Goal: Check status

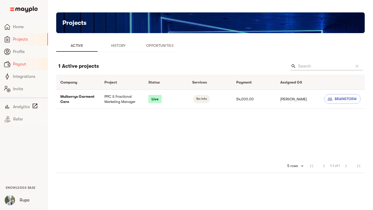
click at [32, 67] on span "Payout" at bounding box center [28, 64] width 31 height 6
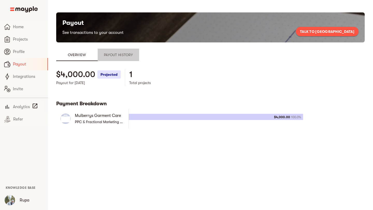
click at [111, 55] on span "Payout History" at bounding box center [118, 55] width 35 height 6
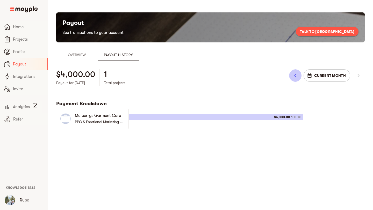
click at [298, 77] on button "button" at bounding box center [295, 75] width 12 height 12
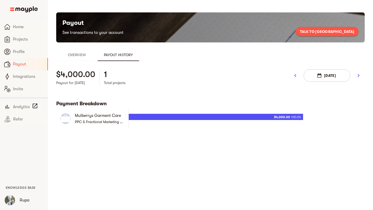
click at [250, 120] on div at bounding box center [216, 117] width 174 height 6
click at [358, 77] on icon "button" at bounding box center [358, 75] width 6 height 6
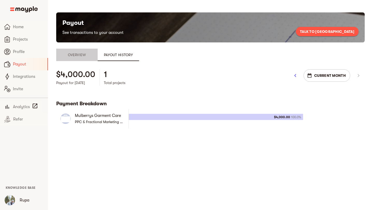
click at [72, 53] on span "Overview" at bounding box center [76, 55] width 35 height 6
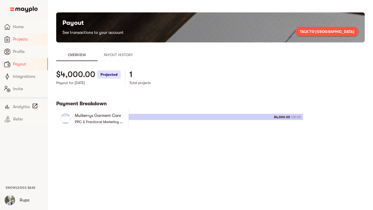
click at [30, 41] on span "Projects" at bounding box center [28, 39] width 31 height 6
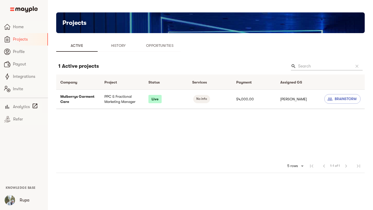
click at [134, 102] on td "PPC & Fractional Marketing Manager" at bounding box center [122, 99] width 44 height 19
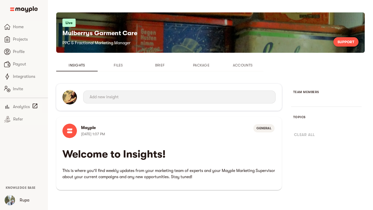
scroll to position [9, 0]
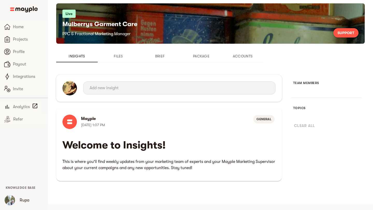
click at [202, 57] on span "Package" at bounding box center [200, 56] width 35 height 6
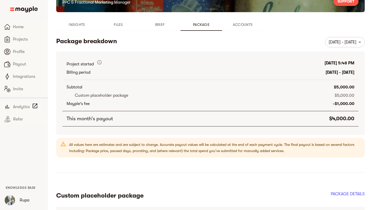
scroll to position [61, 0]
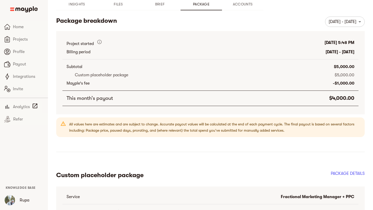
click at [340, 20] on body "Home Projects Profile Payout Integrations Invite Analytics Refer Knowledge Base…" at bounding box center [186, 114] width 373 height 350
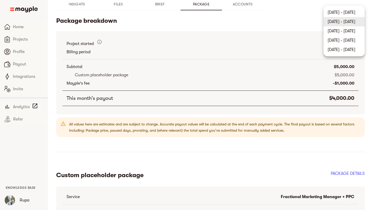
click at [343, 10] on li "[DATE] - [DATE]" at bounding box center [343, 12] width 41 height 9
click at [350, 24] on body "Home Projects Profile Payout Integrations Invite Analytics Refer Knowledge Base…" at bounding box center [186, 114] width 373 height 350
click at [344, 34] on li "[DATE] - [DATE]" at bounding box center [344, 30] width 42 height 9
type input "100605996dc64b7f8f35b09e2066f4ed"
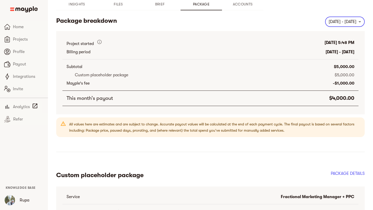
click at [350, 19] on body "Home Projects Profile Payout Integrations Invite Analytics Refer Knowledge Base…" at bounding box center [186, 114] width 373 height 350
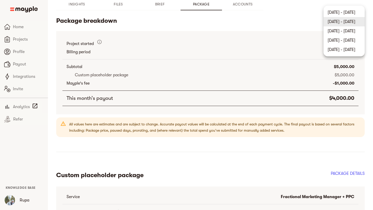
click at [244, 16] on div at bounding box center [186, 105] width 373 height 210
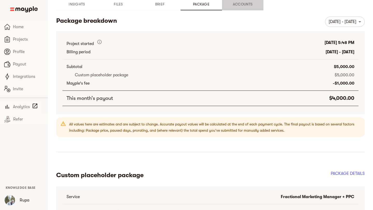
click at [242, 1] on button "Accounts" at bounding box center [242, 4] width 41 height 12
